Goal: Check status: Check status

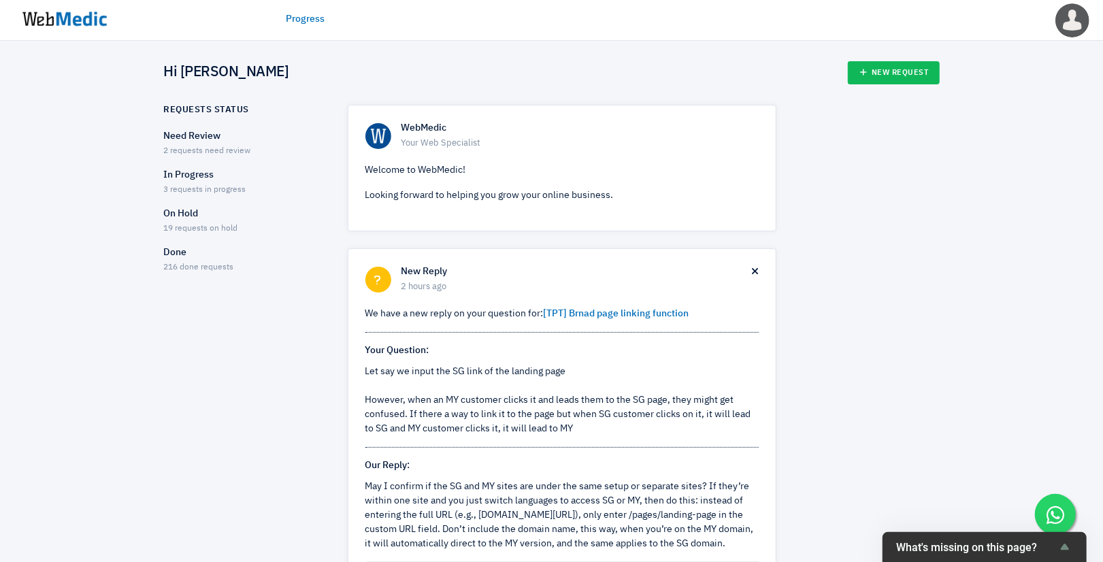
click at [223, 147] on span "2 requests need review" at bounding box center [207, 151] width 87 height 8
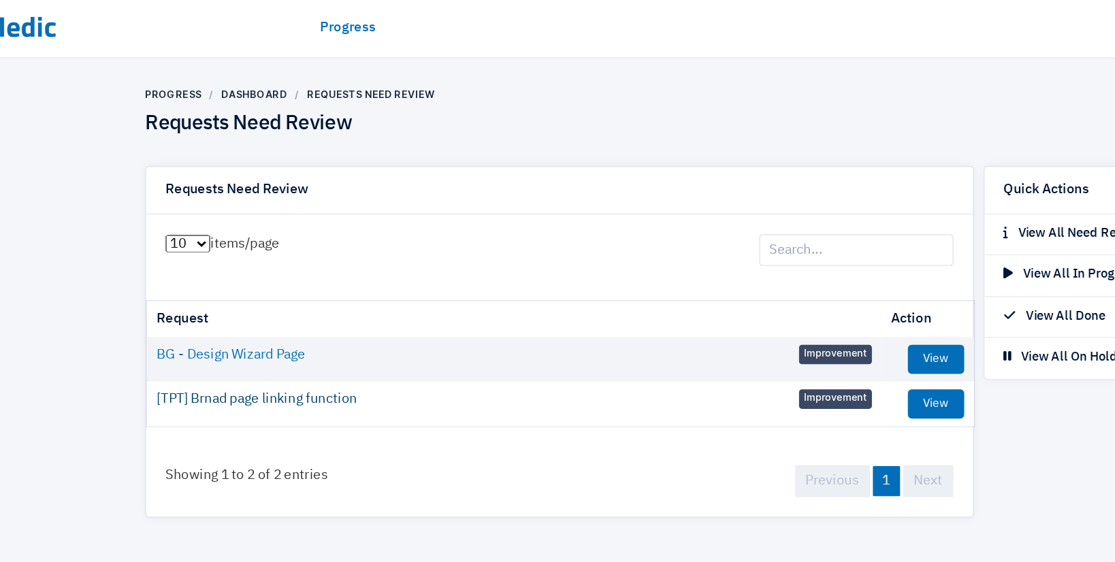
click at [219, 282] on link "[TPT] Brnad page linking function" at bounding box center [248, 280] width 140 height 14
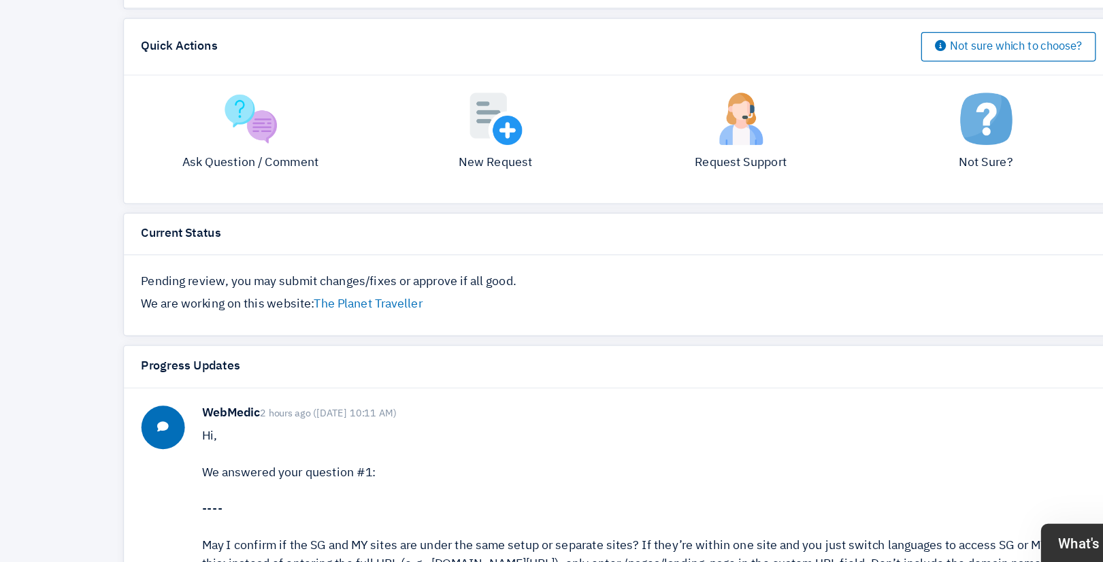
scroll to position [235, 0]
